Goal: Task Accomplishment & Management: Manage account settings

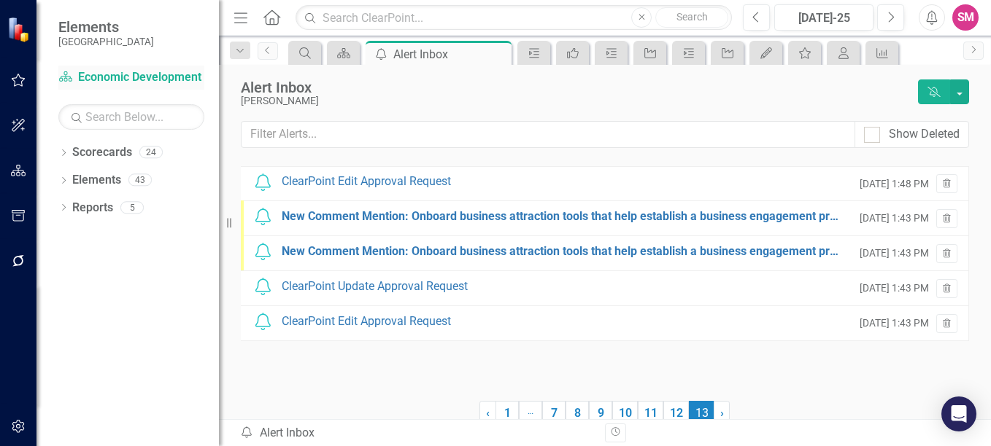
click at [90, 75] on link "Scorecard Economic Development" at bounding box center [131, 77] width 146 height 17
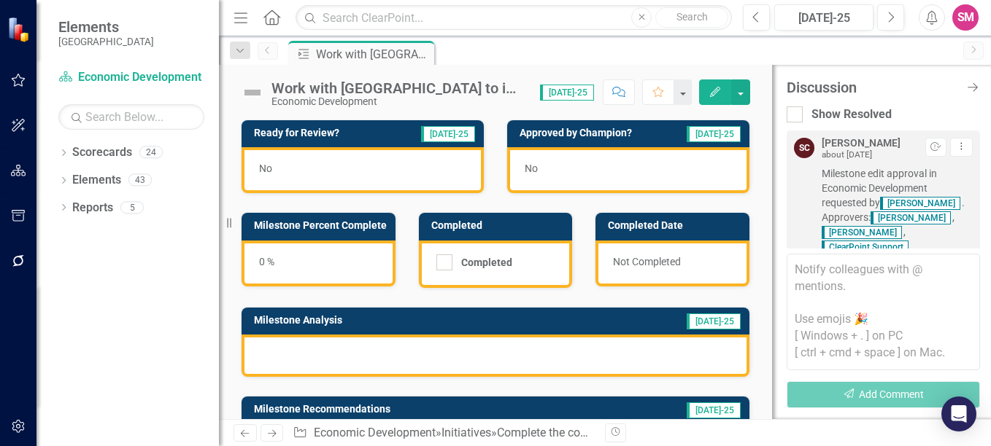
scroll to position [7, 0]
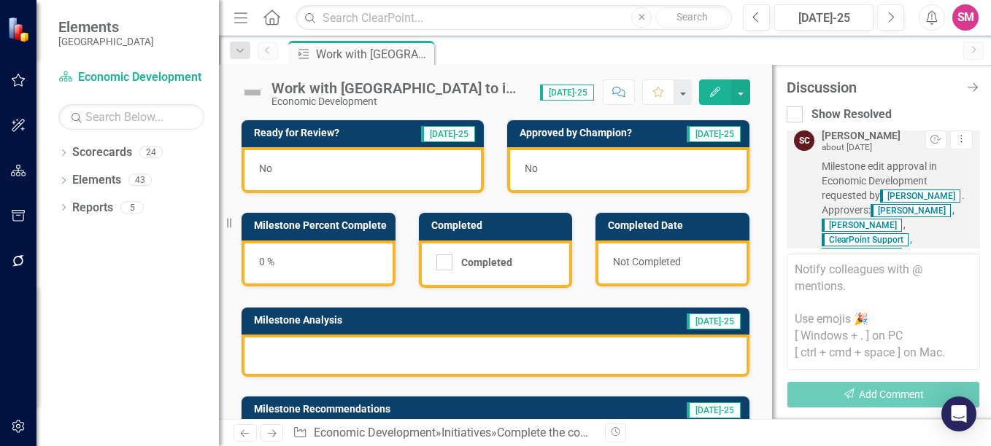
click at [20, 77] on icon "button" at bounding box center [18, 80] width 15 height 12
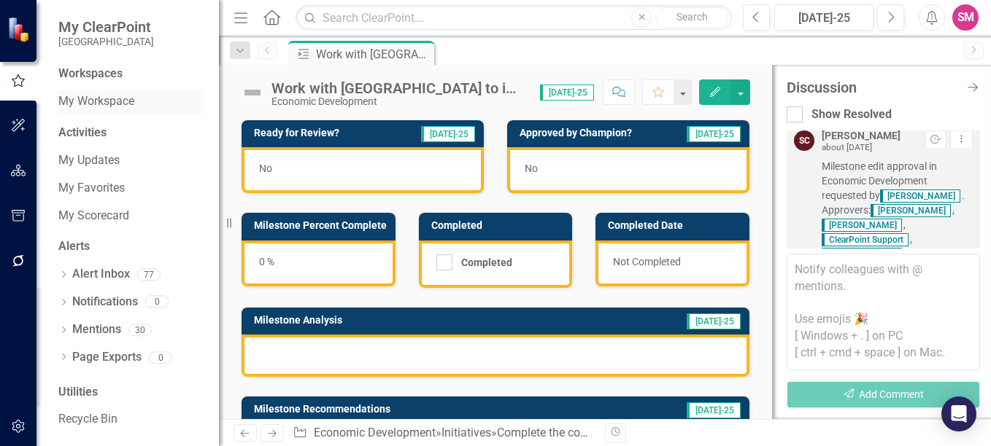
click at [111, 102] on link "My Workspace" at bounding box center [131, 101] width 146 height 17
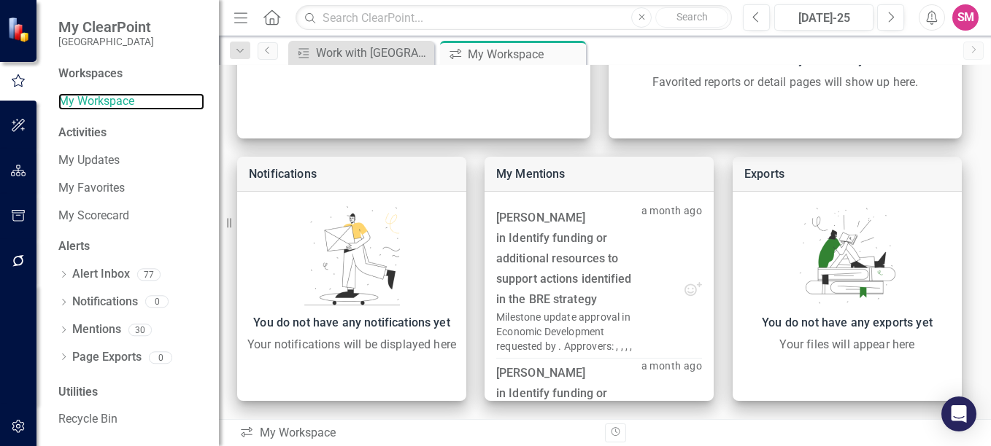
scroll to position [461, 0]
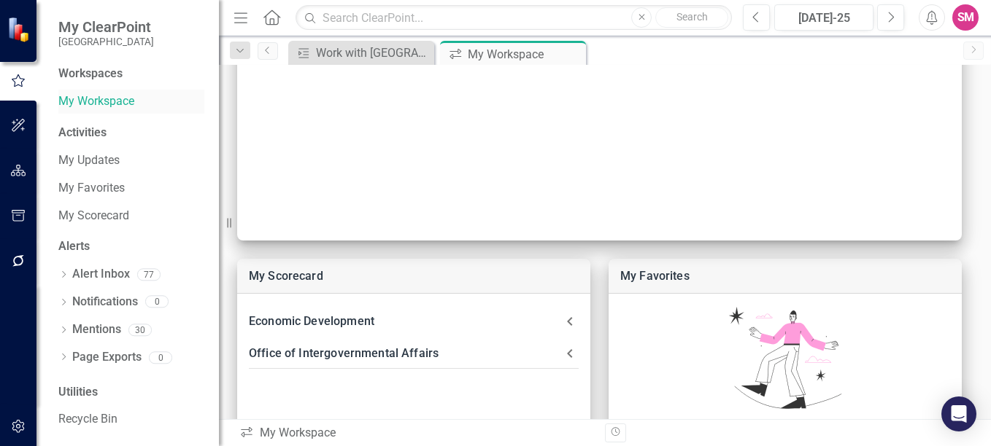
click at [106, 102] on link "My Workspace" at bounding box center [131, 101] width 146 height 17
click at [89, 77] on div "Workspaces" at bounding box center [90, 74] width 64 height 17
click at [87, 101] on link "My Workspace" at bounding box center [131, 101] width 146 height 17
click at [972, 17] on div "SM" at bounding box center [965, 17] width 26 height 26
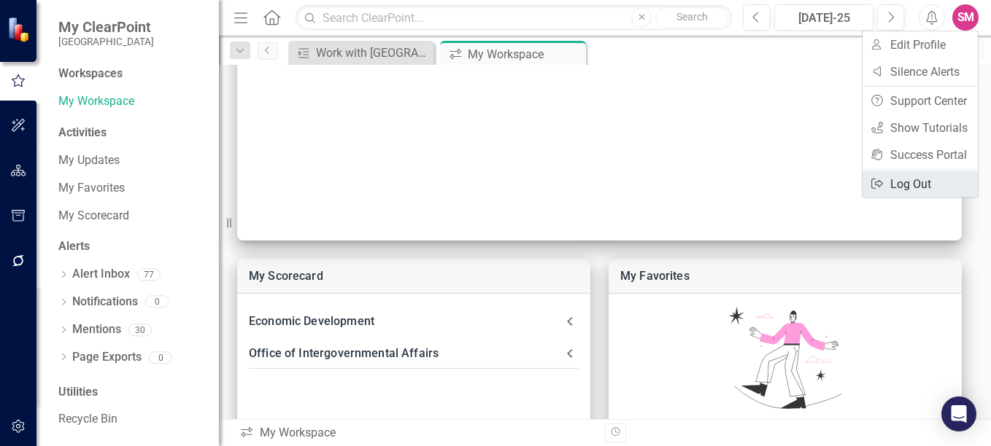
click at [924, 184] on link "Logout Log Out" at bounding box center [919, 184] width 115 height 27
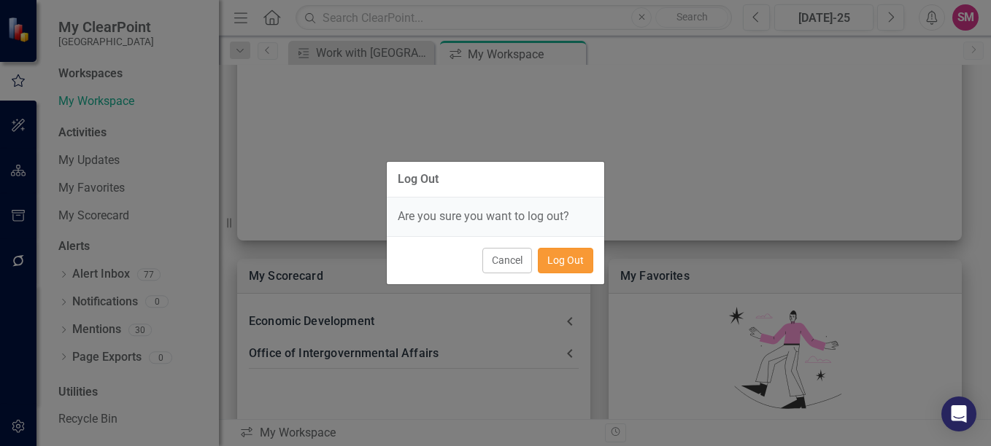
click at [568, 261] on button "Log Out" at bounding box center [565, 261] width 55 height 26
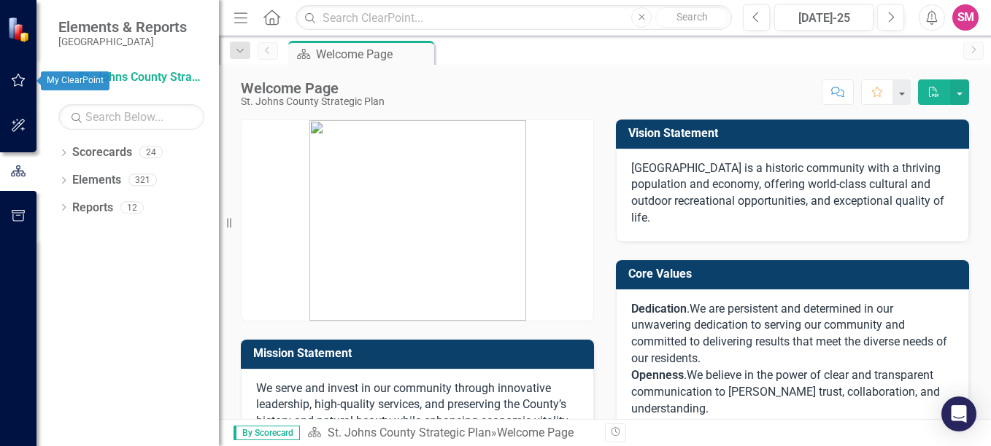
click at [23, 80] on icon "button" at bounding box center [18, 80] width 15 height 12
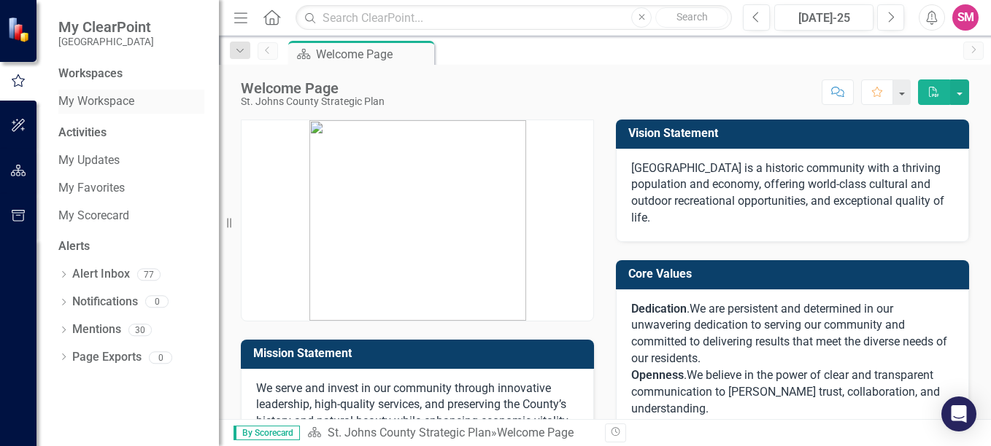
click at [109, 104] on link "My Workspace" at bounding box center [131, 101] width 146 height 17
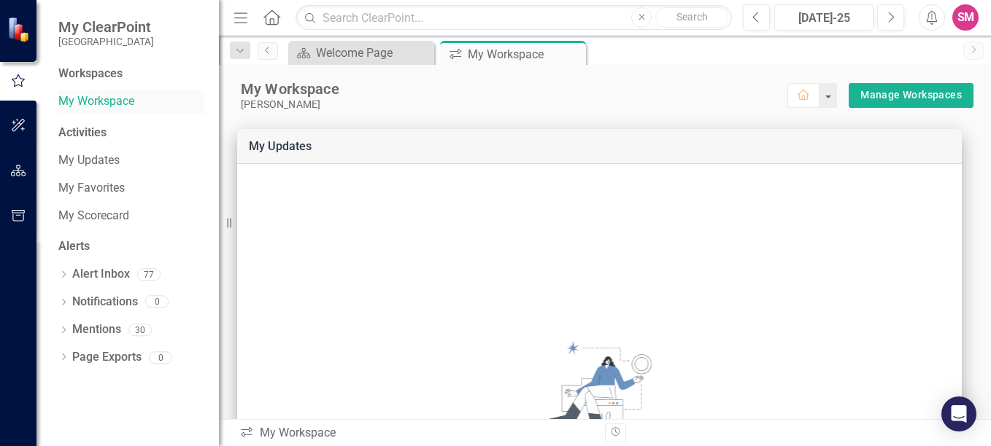
click at [113, 102] on link "My Workspace" at bounding box center [131, 101] width 146 height 17
